Goal: Transaction & Acquisition: Purchase product/service

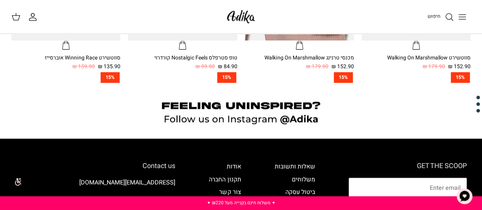
scroll to position [559, 0]
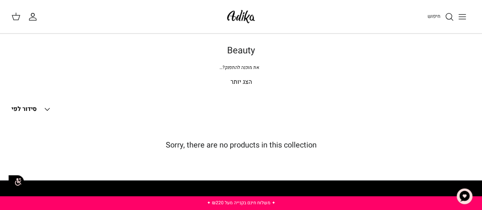
click at [201, 78] on p "הצג יותר" at bounding box center [240, 82] width 459 height 10
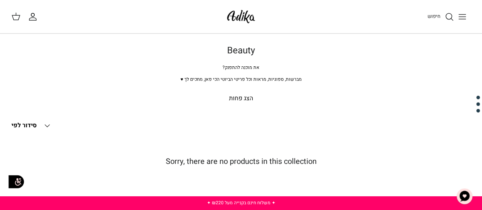
click at [238, 101] on p "הצג פחות" at bounding box center [240, 99] width 459 height 10
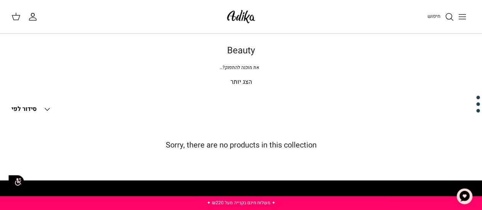
click at [235, 66] on span "את מוכנה להתפנק?" at bounding box center [239, 67] width 40 height 7
click at [443, 17] on link "חיפוש" at bounding box center [440, 16] width 26 height 9
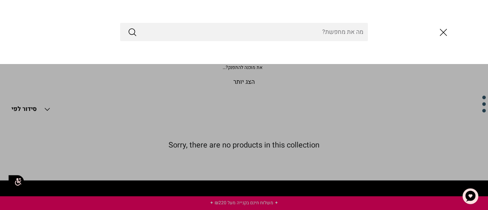
click at [469, 18] on div at bounding box center [244, 32] width 488 height 64
click at [330, 34] on input "Search Store" at bounding box center [244, 32] width 248 height 18
type input "ה"
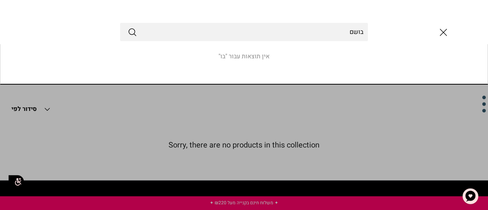
type input "בושם"
click at [128, 27] on button "Submit" at bounding box center [132, 32] width 9 height 10
